Goal: Task Accomplishment & Management: Use online tool/utility

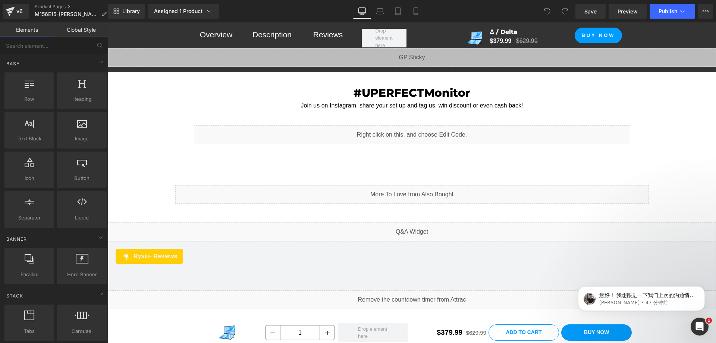
drag, startPoint x: 713, startPoint y: 45, endPoint x: 230, endPoint y: 76, distance: 484.6
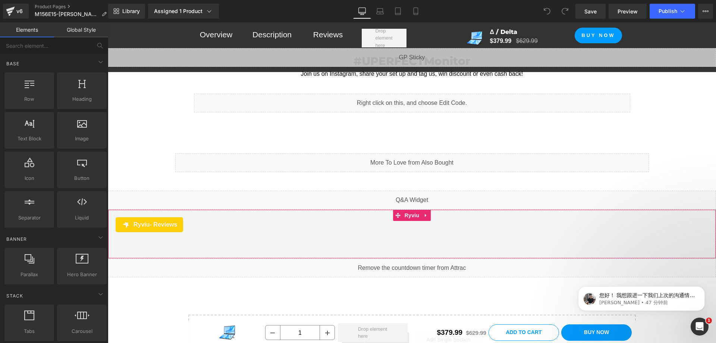
scroll to position [6567, 0]
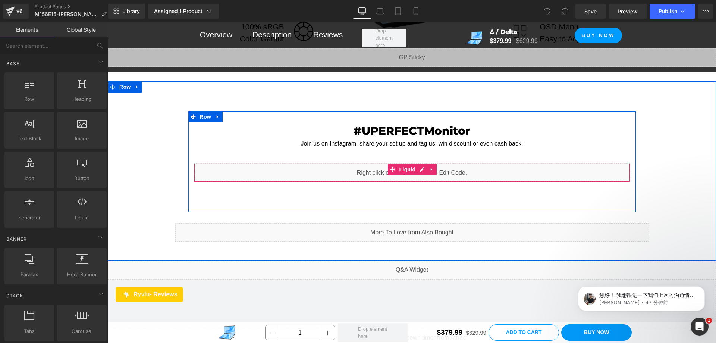
click at [426, 163] on div "Liquid" at bounding box center [412, 172] width 436 height 19
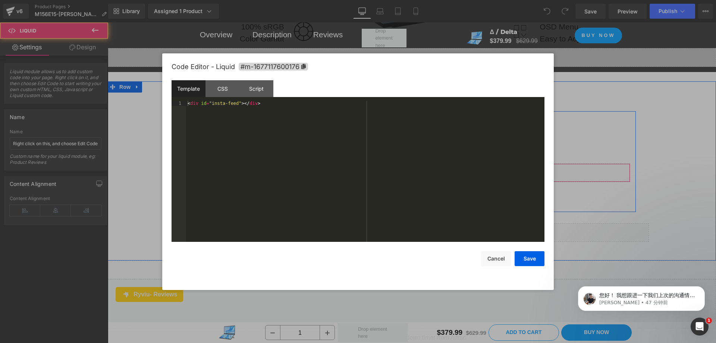
click at [419, 163] on div "Liquid" at bounding box center [412, 172] width 436 height 19
click at [266, 108] on div "< div id = "insta-feed" > </ div >" at bounding box center [365, 176] width 358 height 151
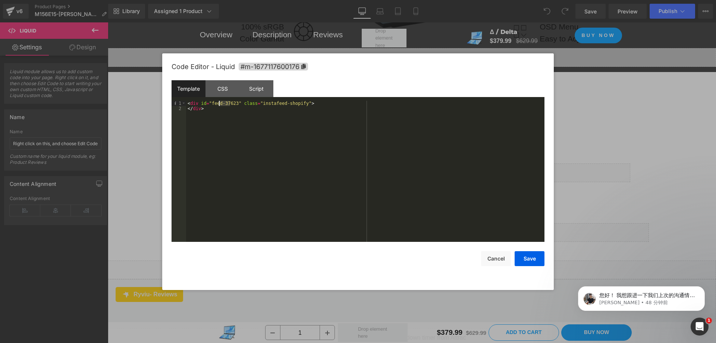
drag, startPoint x: 229, startPoint y: 103, endPoint x: 219, endPoint y: 104, distance: 10.1
click at [219, 104] on div "< div id = "feed-37623" class = "instafeed-shopify" > </ div >" at bounding box center [365, 176] width 358 height 151
click at [323, 138] on div "< div id = "feed-41901" class = "instafeed-shopify" > </ div >" at bounding box center [365, 176] width 358 height 151
click at [530, 260] on button "Save" at bounding box center [530, 258] width 30 height 15
click at [422, 163] on div "Liquid" at bounding box center [412, 172] width 436 height 19
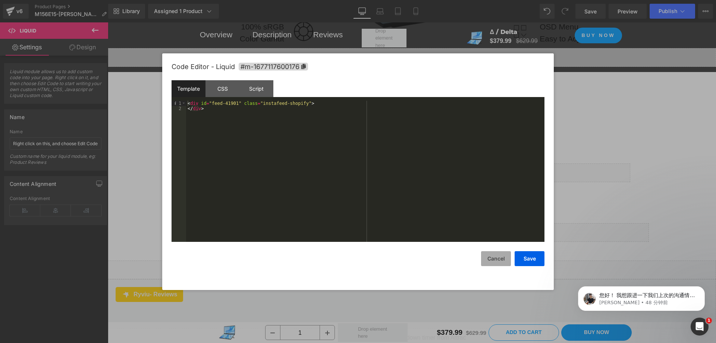
click at [496, 254] on button "Cancel" at bounding box center [496, 258] width 30 height 15
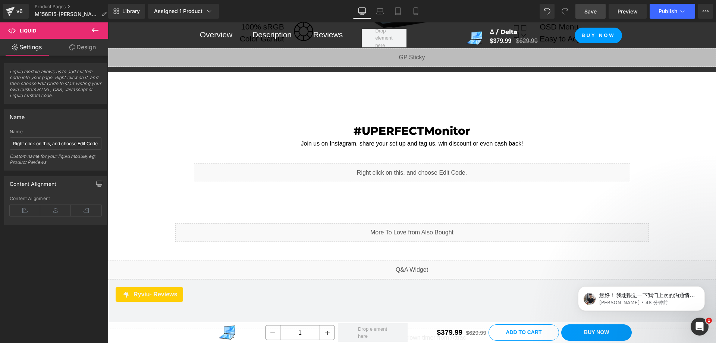
click at [589, 11] on span "Save" at bounding box center [590, 11] width 12 height 8
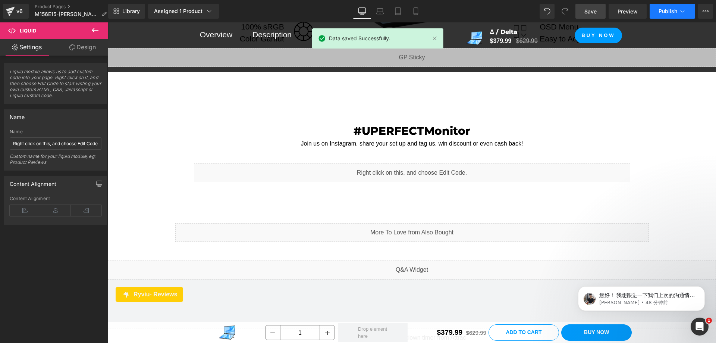
click at [664, 12] on span "Publish" at bounding box center [668, 11] width 19 height 6
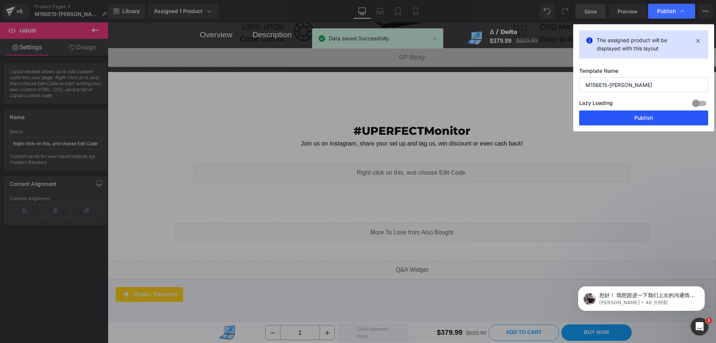
drag, startPoint x: 655, startPoint y: 114, endPoint x: 546, endPoint y: 85, distance: 113.1
click at [655, 114] on button "Publish" at bounding box center [643, 117] width 129 height 15
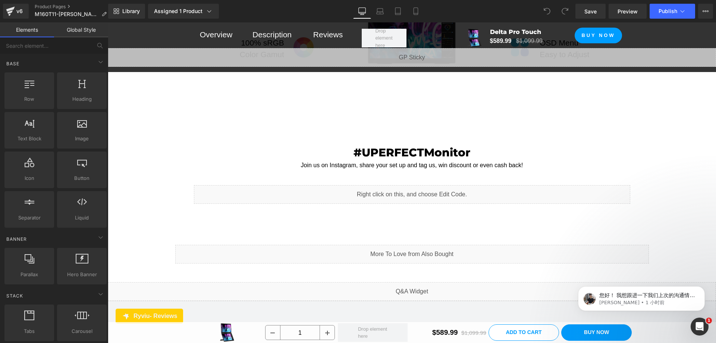
scroll to position [6644, 0]
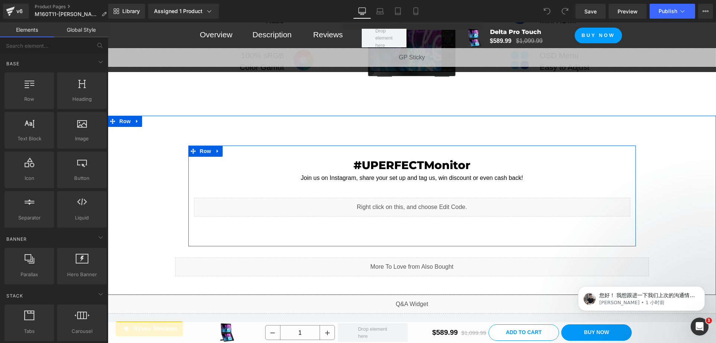
drag, startPoint x: 421, startPoint y: 184, endPoint x: 534, endPoint y: 187, distance: 112.6
click at [421, 198] on div "Liquid" at bounding box center [412, 207] width 436 height 19
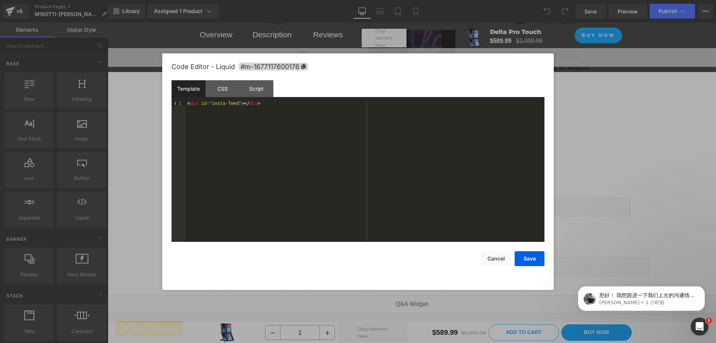
click at [268, 113] on div "< div id = "insta-feed" > </ div >" at bounding box center [365, 176] width 358 height 151
drag, startPoint x: 229, startPoint y: 101, endPoint x: 219, endPoint y: 103, distance: 11.0
click at [218, 103] on div "< div id = "feed-37623" class = "instafeed-shopify" > </ div >" at bounding box center [365, 176] width 358 height 151
click at [523, 257] on button "Save" at bounding box center [530, 258] width 30 height 15
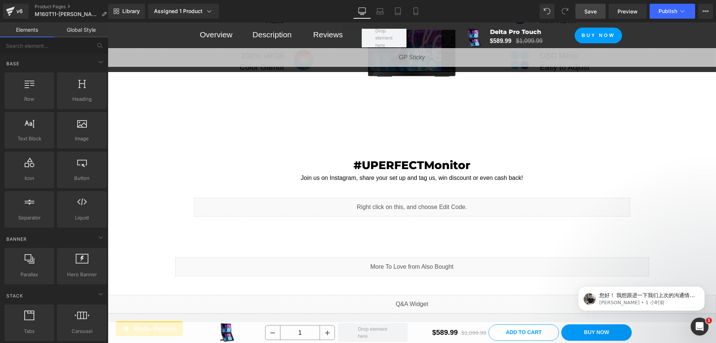
click at [599, 7] on link "Save" at bounding box center [590, 11] width 30 height 15
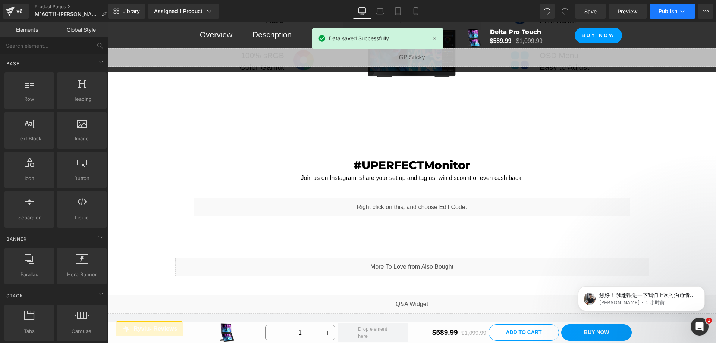
click at [666, 9] on span "Publish" at bounding box center [668, 11] width 19 height 6
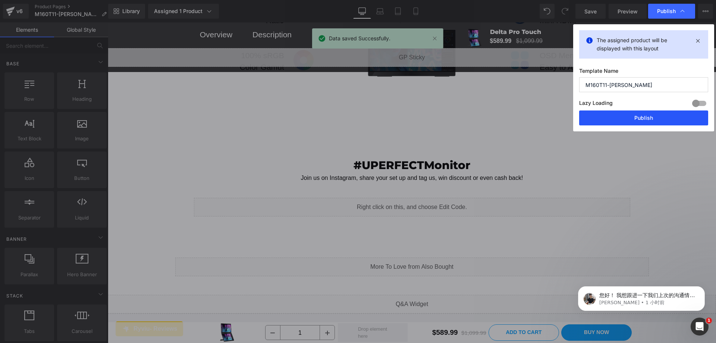
drag, startPoint x: 550, startPoint y: 93, endPoint x: 657, endPoint y: 117, distance: 110.5
click at [657, 117] on button "Publish" at bounding box center [643, 117] width 129 height 15
